Goal: Information Seeking & Learning: Learn about a topic

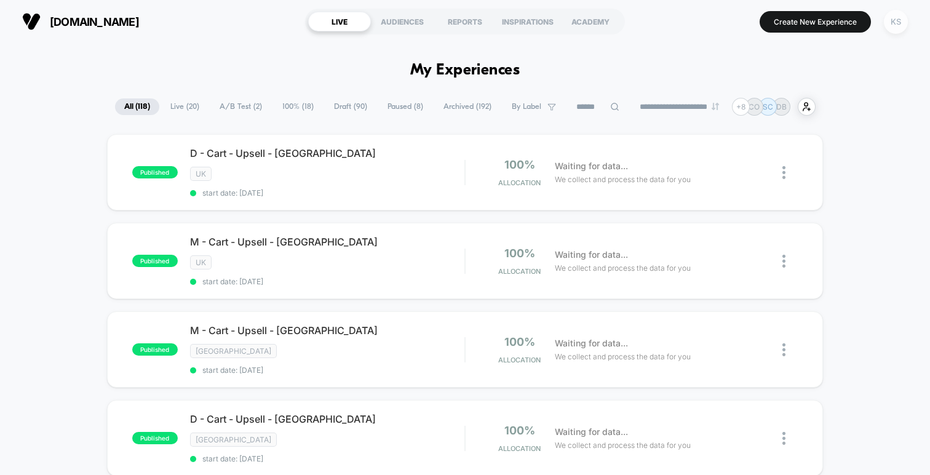
click at [896, 23] on div "KS" at bounding box center [896, 22] width 24 height 24
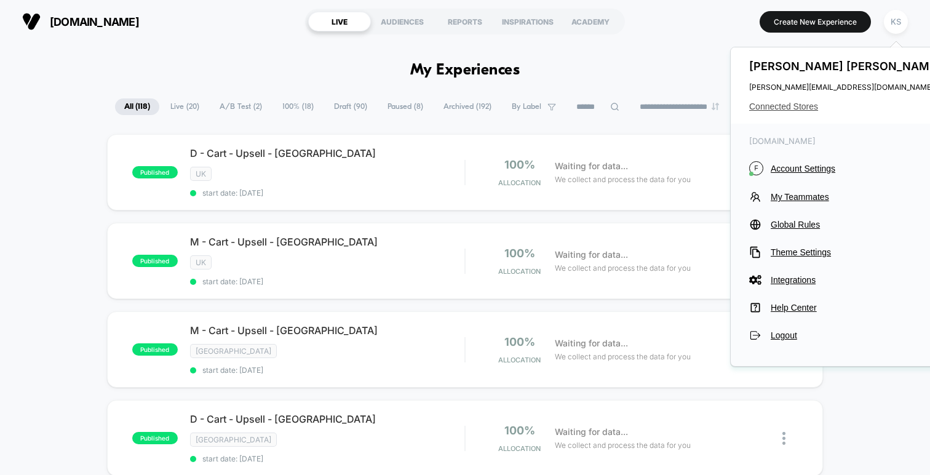
click at [775, 108] on span "Connected Stores" at bounding box center [846, 106] width 194 height 10
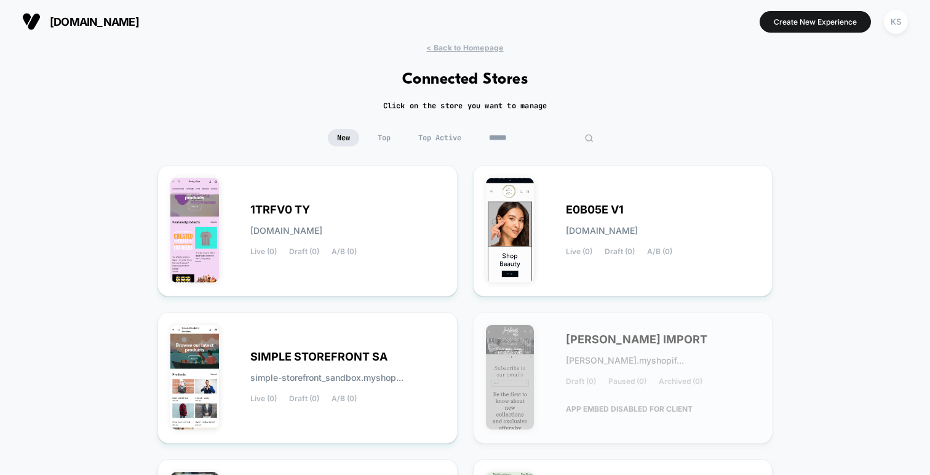
click at [532, 141] on input at bounding box center [541, 137] width 123 height 17
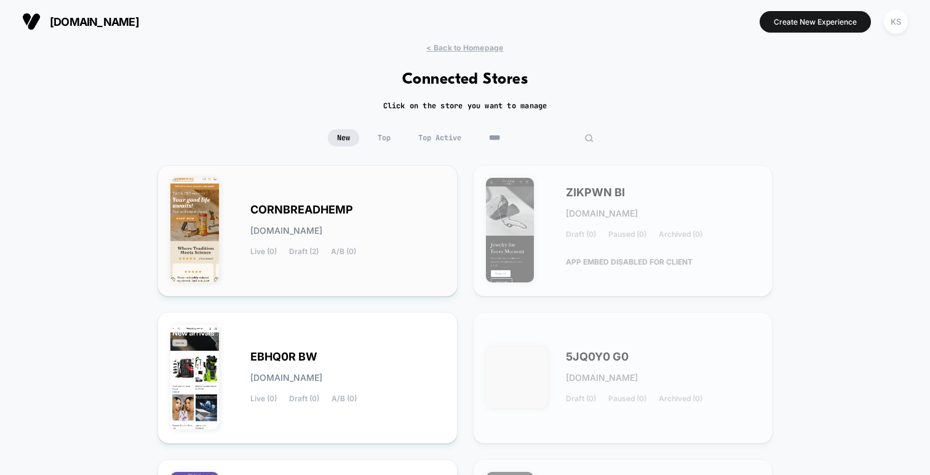
type input "****"
click at [296, 205] on span "CORNBREADHEMP" at bounding box center [301, 209] width 103 height 9
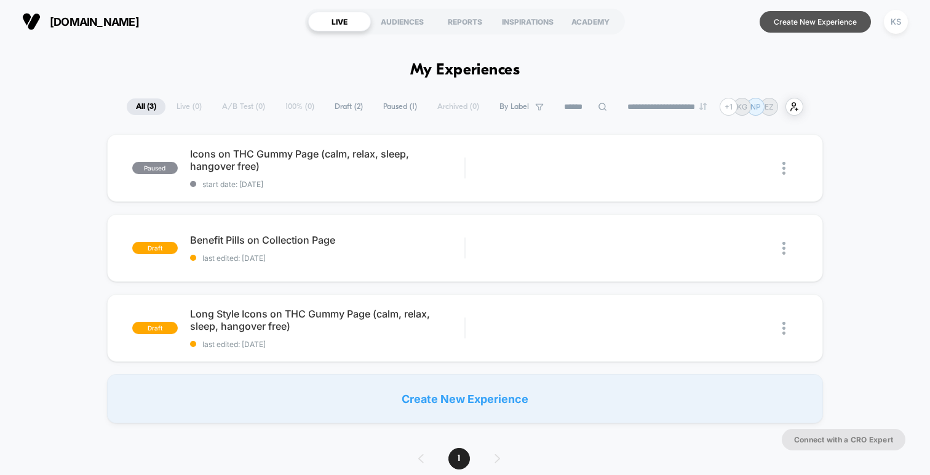
click at [791, 28] on button "Create New Experience" at bounding box center [814, 22] width 111 height 22
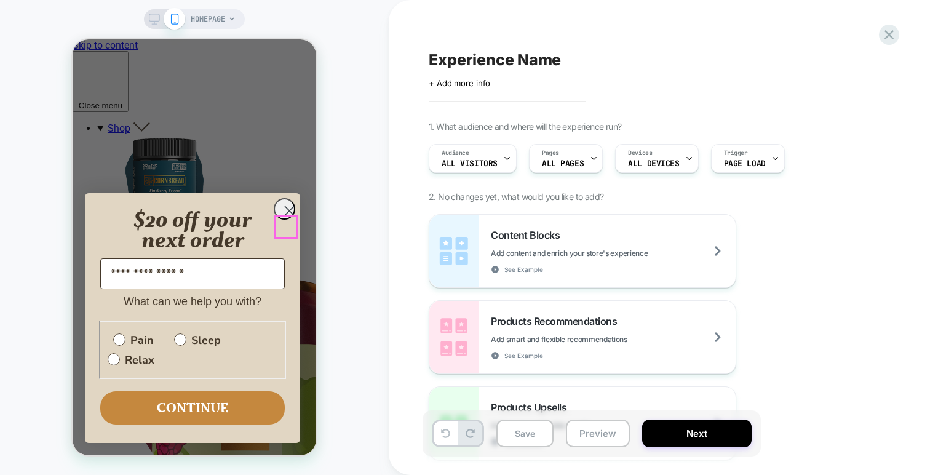
click at [283, 221] on circle "Close dialog" at bounding box center [289, 210] width 20 height 20
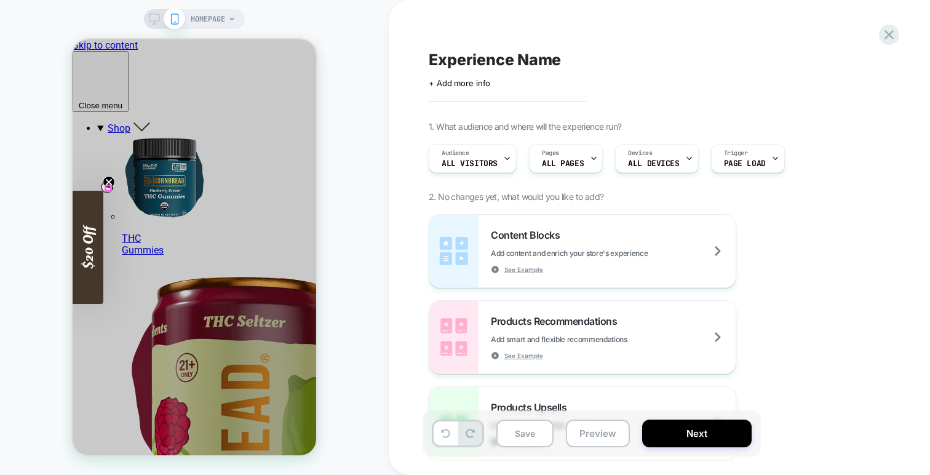
click at [106, 184] on icon "Close teaser" at bounding box center [108, 182] width 5 height 5
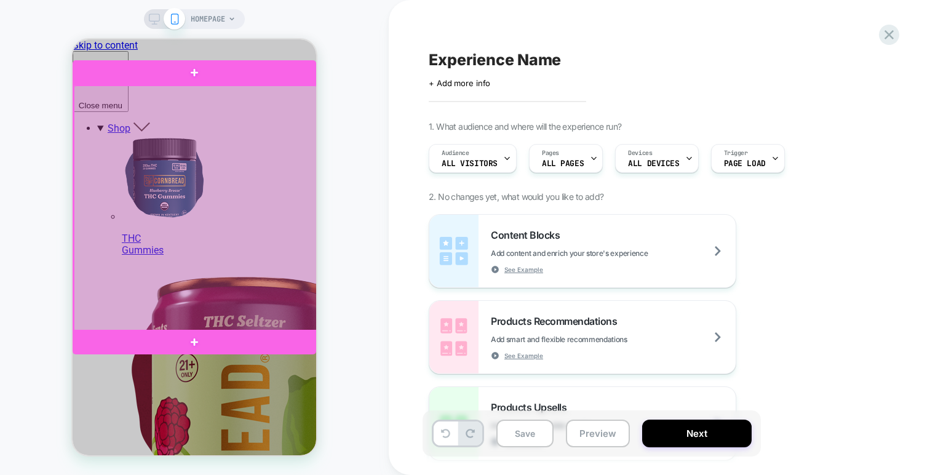
click at [141, 222] on div at bounding box center [195, 208] width 243 height 246
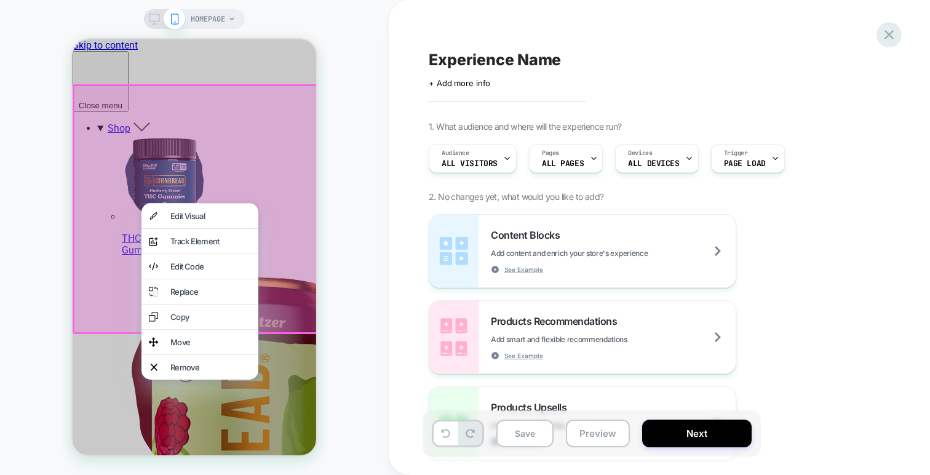
click at [891, 36] on icon at bounding box center [888, 34] width 9 height 9
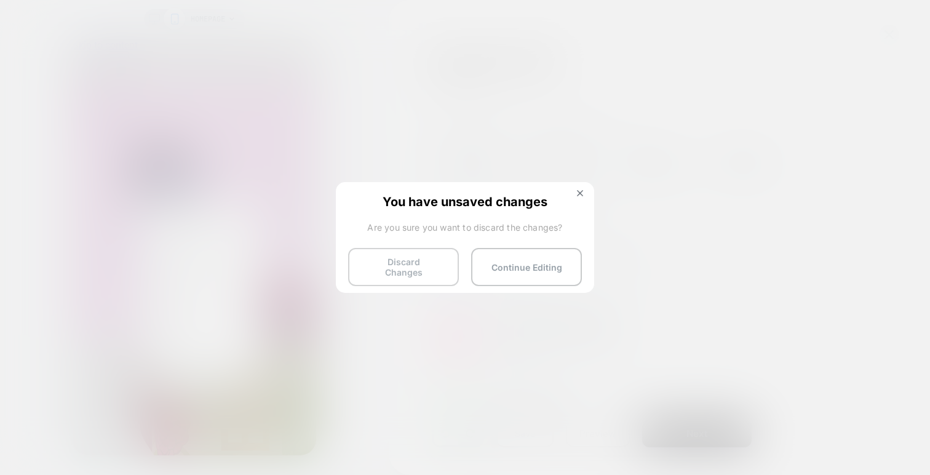
click at [381, 260] on button "Discard Changes" at bounding box center [403, 267] width 111 height 38
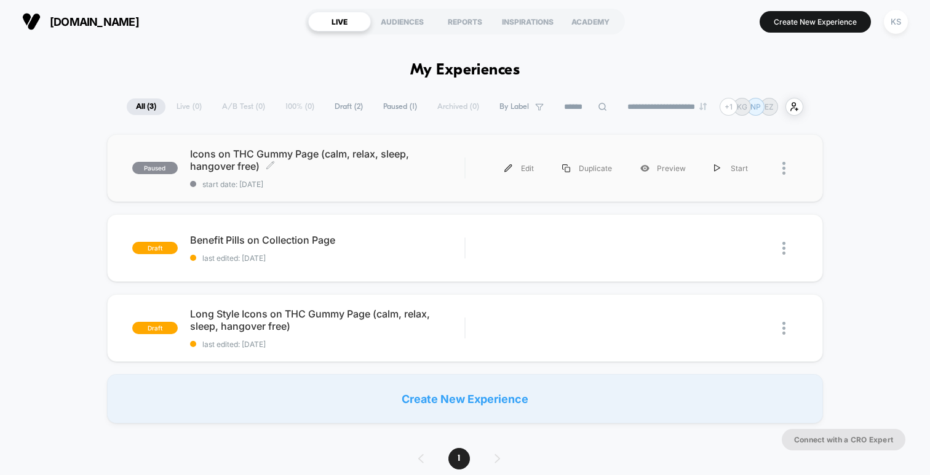
click at [321, 173] on div "Icons on THC Gummy Page (calm, relax, sleep, hangover free) Click to edit exper…" at bounding box center [327, 168] width 274 height 41
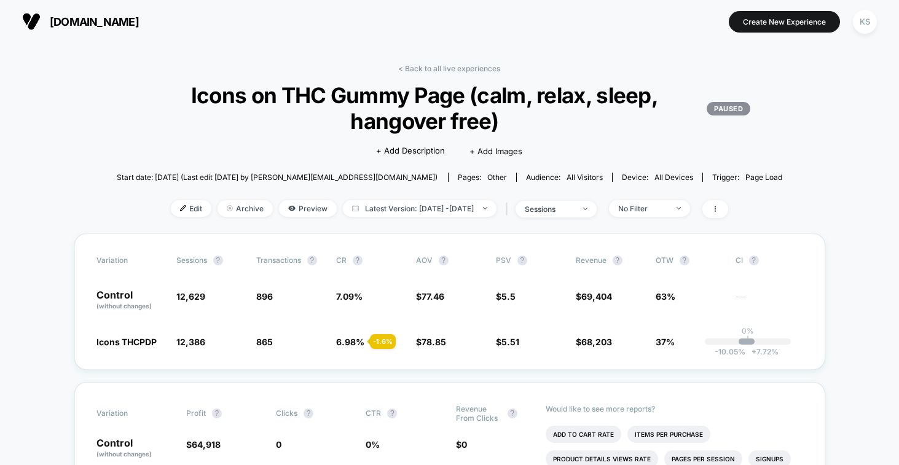
click at [98, 19] on span "[DOMAIN_NAME]" at bounding box center [94, 21] width 89 height 13
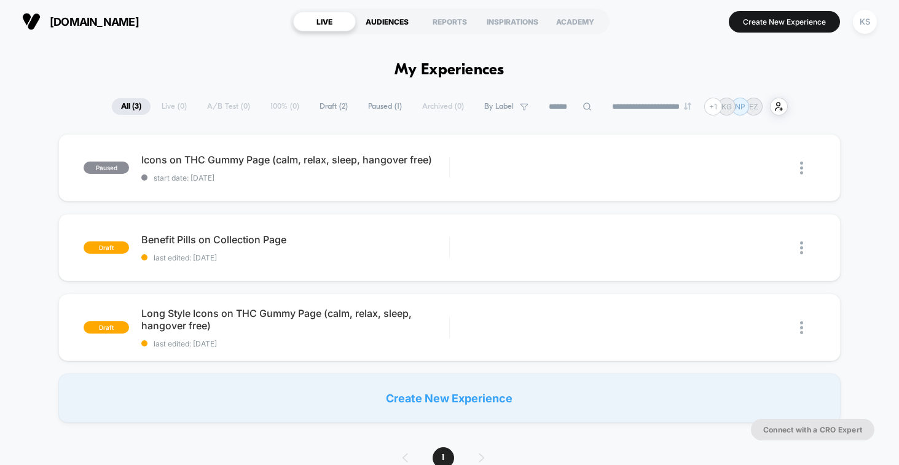
click at [392, 21] on div "AUDIENCES" at bounding box center [387, 22] width 63 height 20
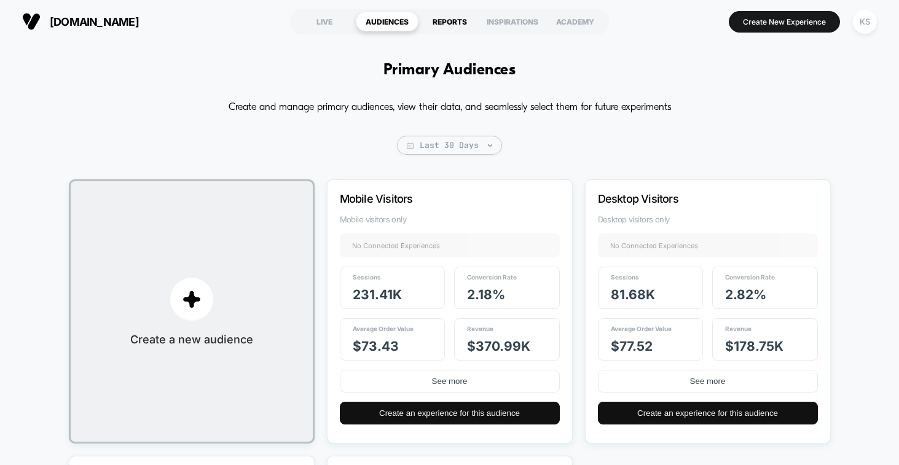
click at [440, 24] on div "REPORTS" at bounding box center [450, 22] width 63 height 20
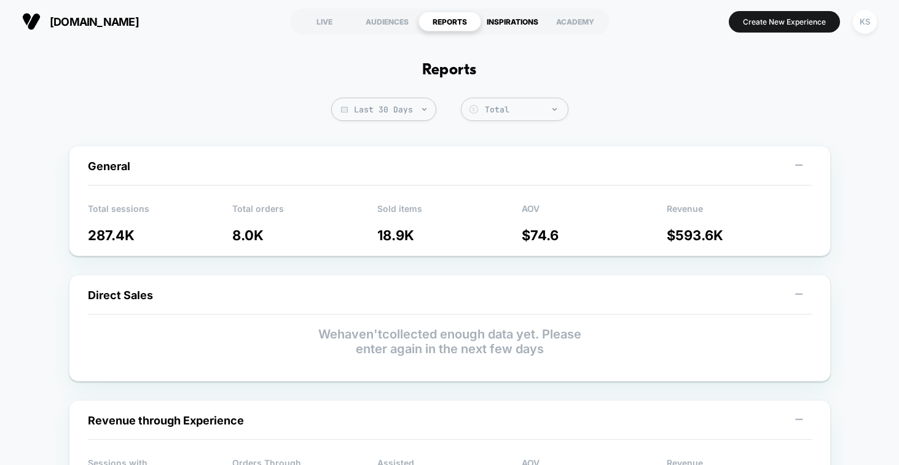
click at [508, 20] on div "INSPIRATIONS" at bounding box center [512, 22] width 63 height 20
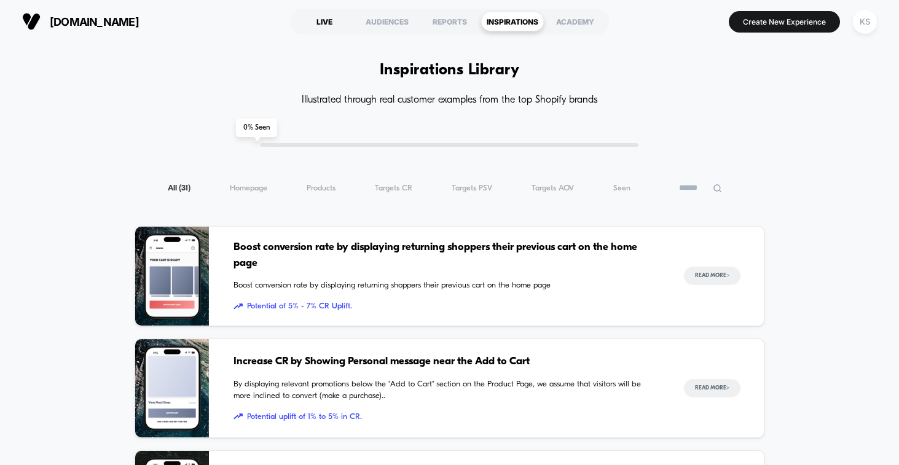
click at [317, 25] on div "LIVE" at bounding box center [324, 22] width 63 height 20
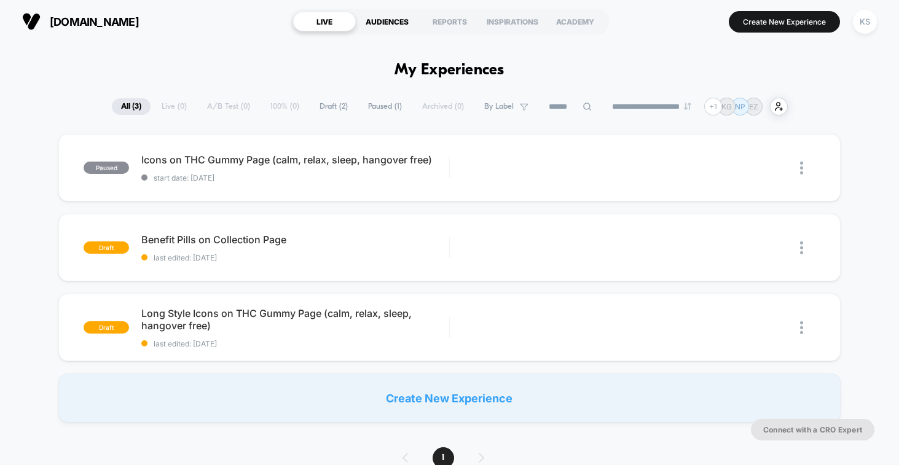
click at [393, 21] on div "AUDIENCES" at bounding box center [387, 22] width 63 height 20
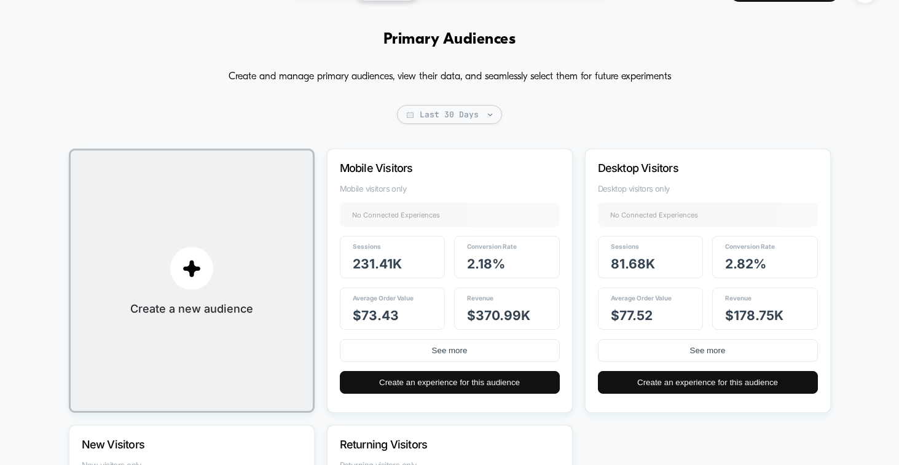
scroll to position [52, 0]
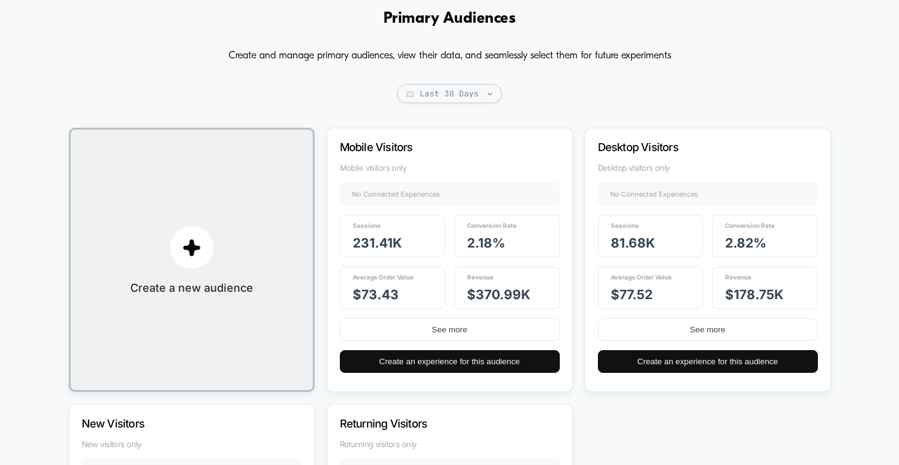
click at [424, 146] on p "Mobile Visitors" at bounding box center [433, 147] width 187 height 13
click at [370, 153] on p "Mobile Visitors" at bounding box center [433, 147] width 187 height 13
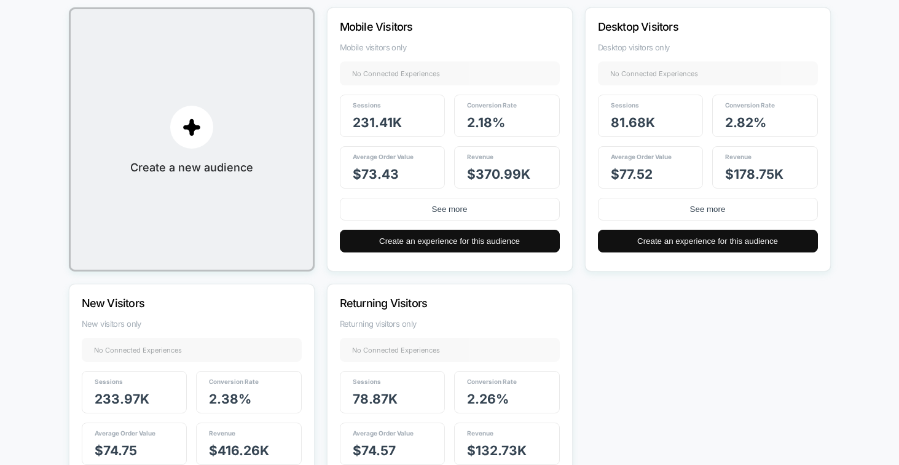
scroll to position [76, 0]
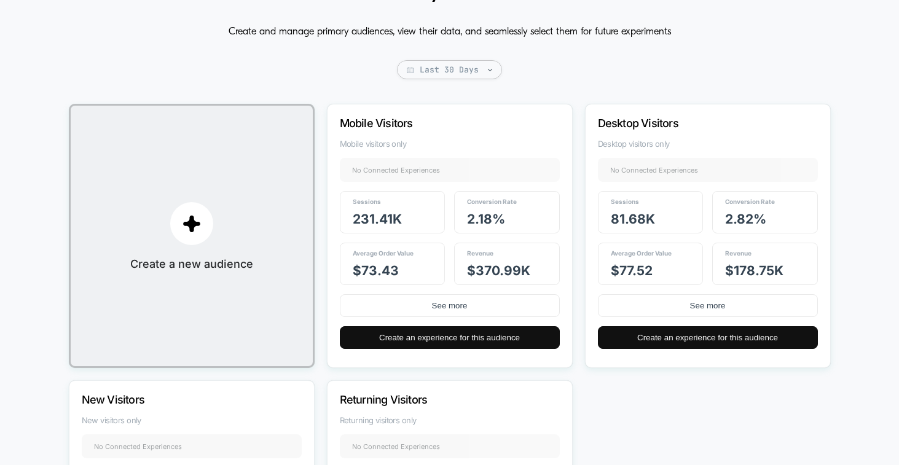
click at [464, 138] on div "Mobile Visitors Mobile visitors only No Connected Experiences + Sessions 231.41…" at bounding box center [450, 236] width 246 height 264
click at [396, 139] on span "Mobile visitors only" at bounding box center [450, 144] width 220 height 10
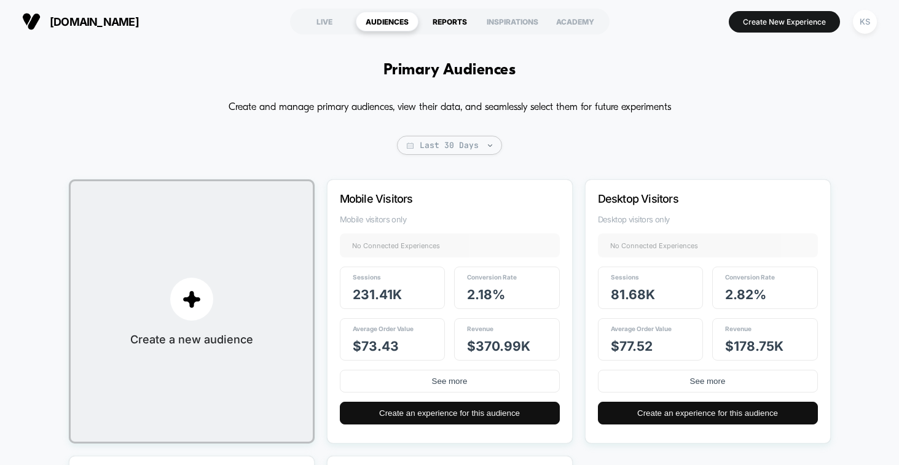
click at [453, 17] on div "REPORTS" at bounding box center [450, 22] width 63 height 20
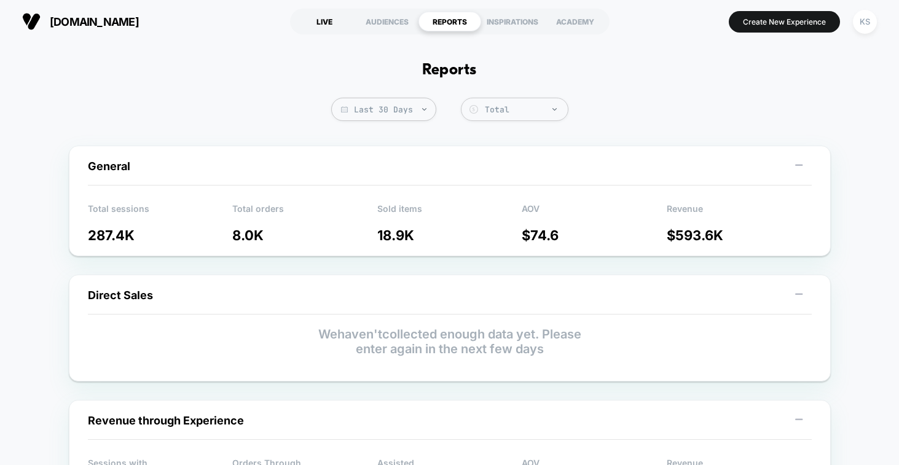
click at [322, 26] on div "LIVE" at bounding box center [324, 22] width 63 height 20
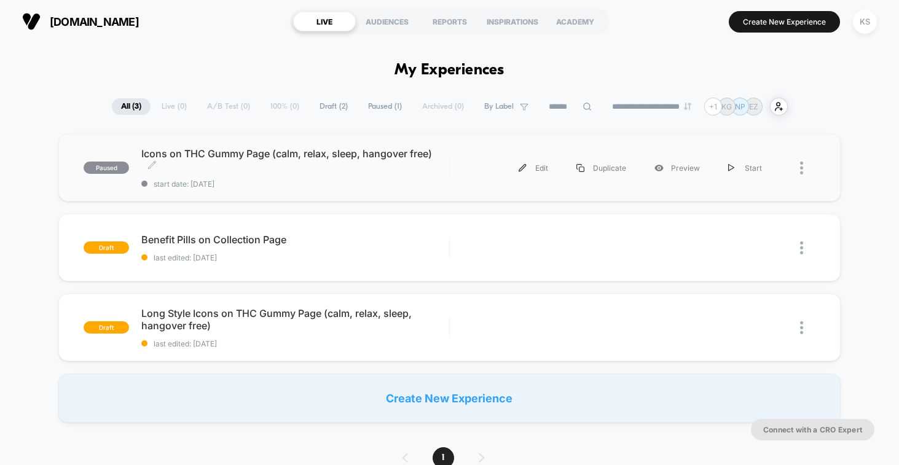
click at [381, 171] on span "Icons on THC Gummy Page (calm, relax, sleep, hangover free) Click to edit exper…" at bounding box center [295, 160] width 308 height 25
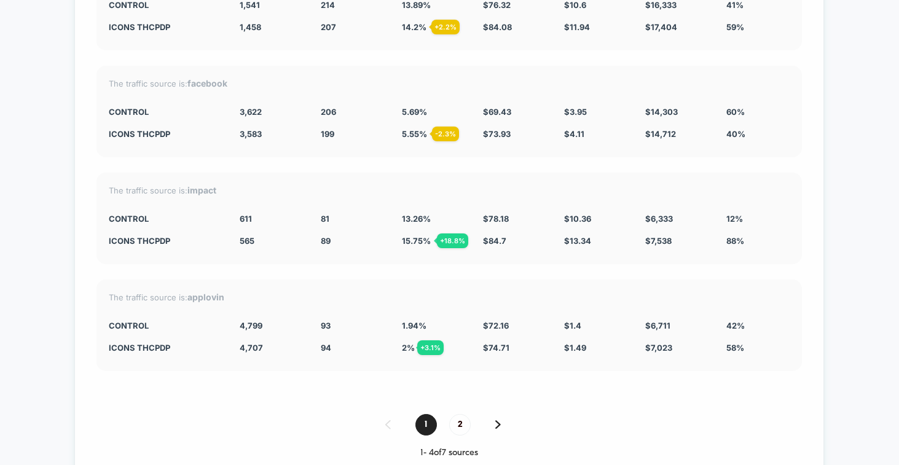
scroll to position [2328, 0]
click at [456, 416] on span "2" at bounding box center [460, 424] width 22 height 22
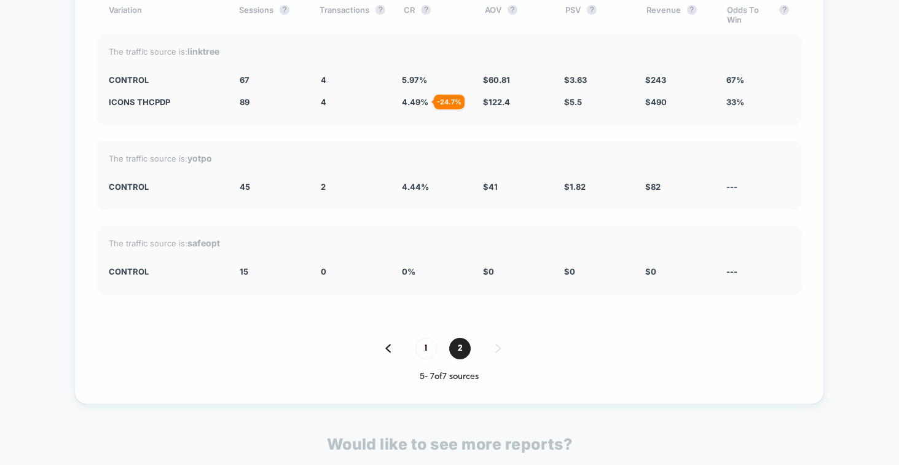
scroll to position [2322, 0]
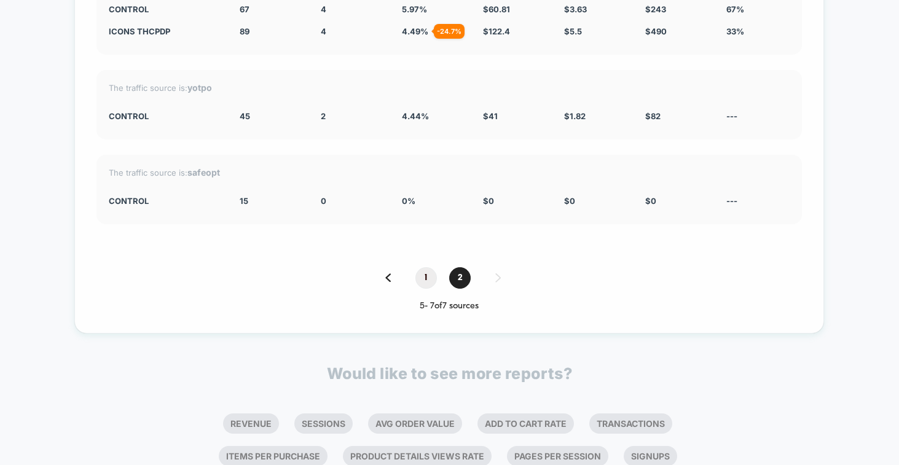
click at [429, 275] on span "1" at bounding box center [427, 278] width 22 height 22
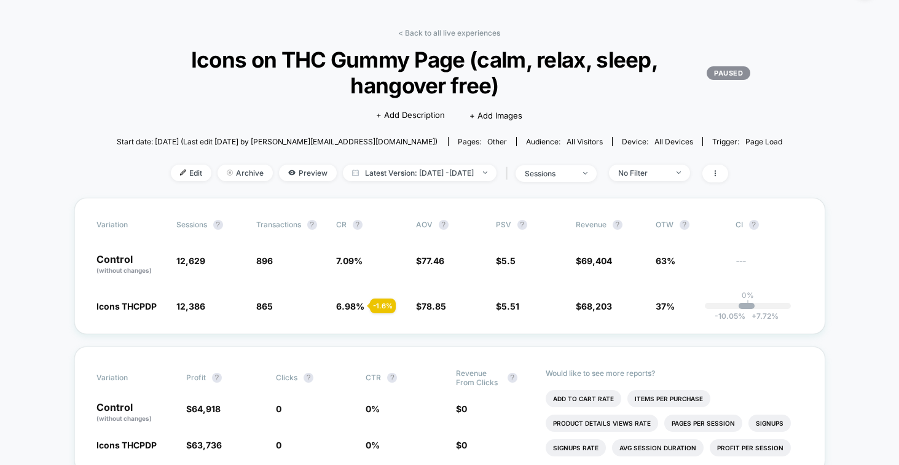
scroll to position [0, 0]
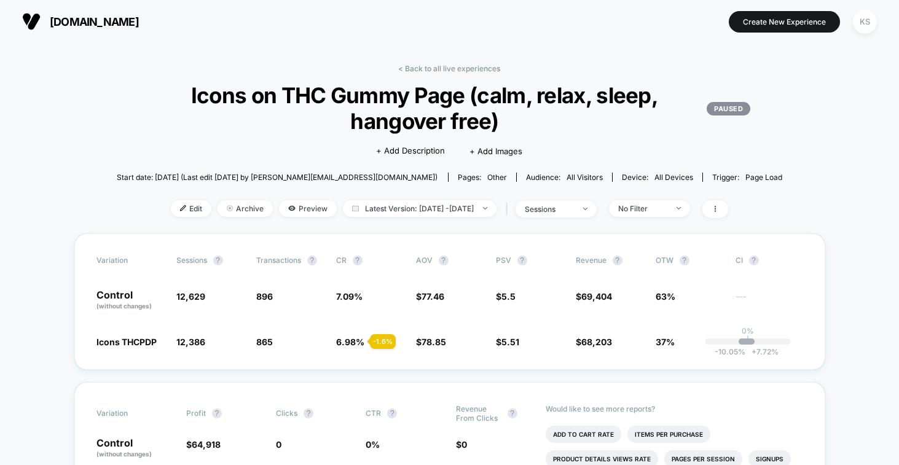
click at [86, 18] on span "[DOMAIN_NAME]" at bounding box center [94, 21] width 89 height 13
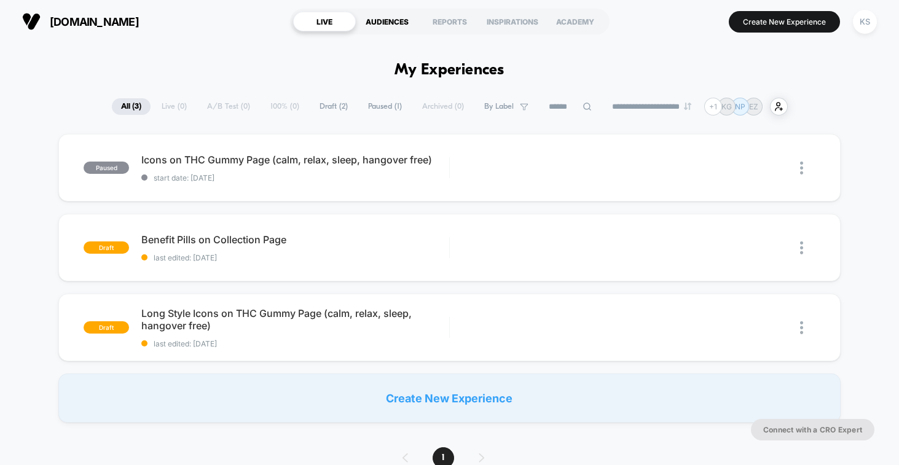
click at [390, 23] on div "AUDIENCES" at bounding box center [387, 22] width 63 height 20
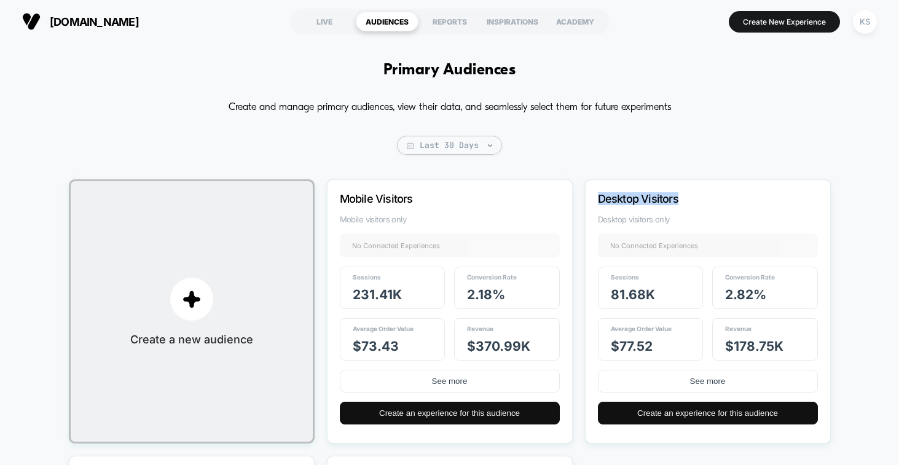
drag, startPoint x: 600, startPoint y: 198, endPoint x: 693, endPoint y: 198, distance: 92.8
click at [694, 198] on p "Desktop Visitors" at bounding box center [691, 198] width 187 height 13
click at [693, 198] on p "Desktop Visitors" at bounding box center [691, 198] width 187 height 13
